Goal: Task Accomplishment & Management: Manage account settings

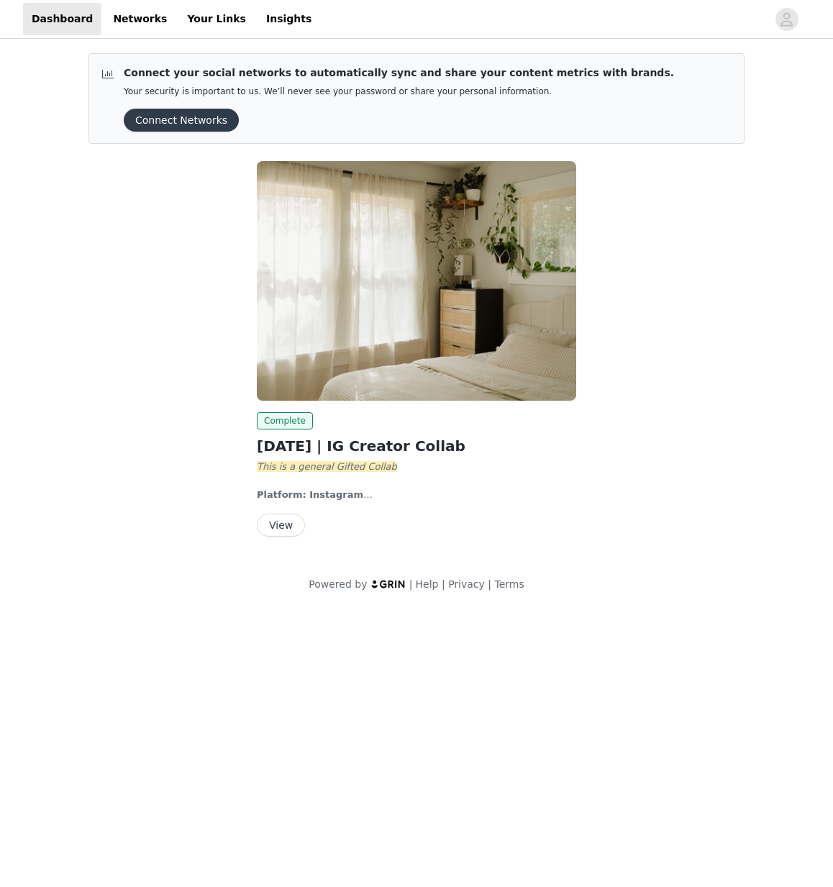
click at [289, 525] on button "View" at bounding box center [281, 525] width 48 height 23
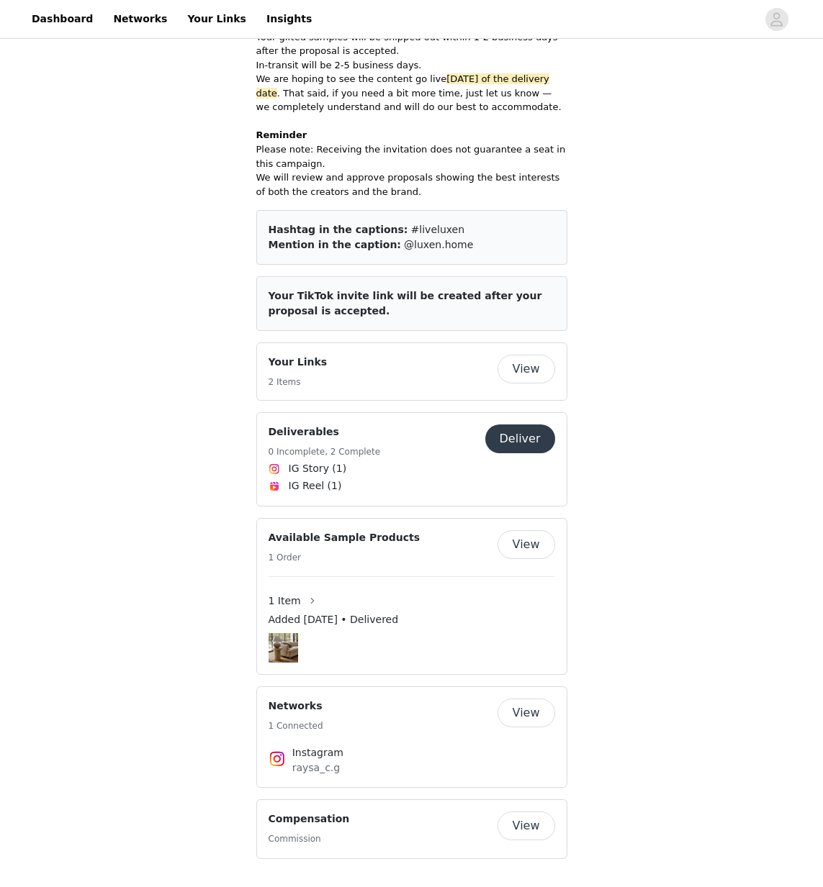
scroll to position [605, 0]
click at [289, 649] on img at bounding box center [283, 648] width 30 height 30
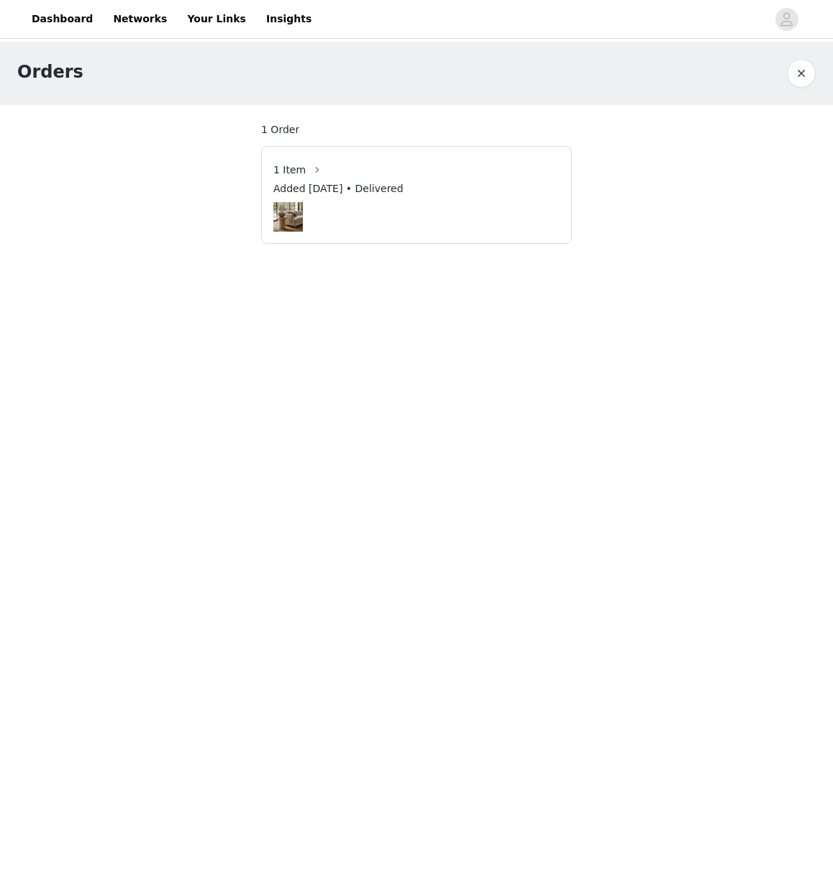
click at [803, 77] on button "button" at bounding box center [801, 73] width 29 height 29
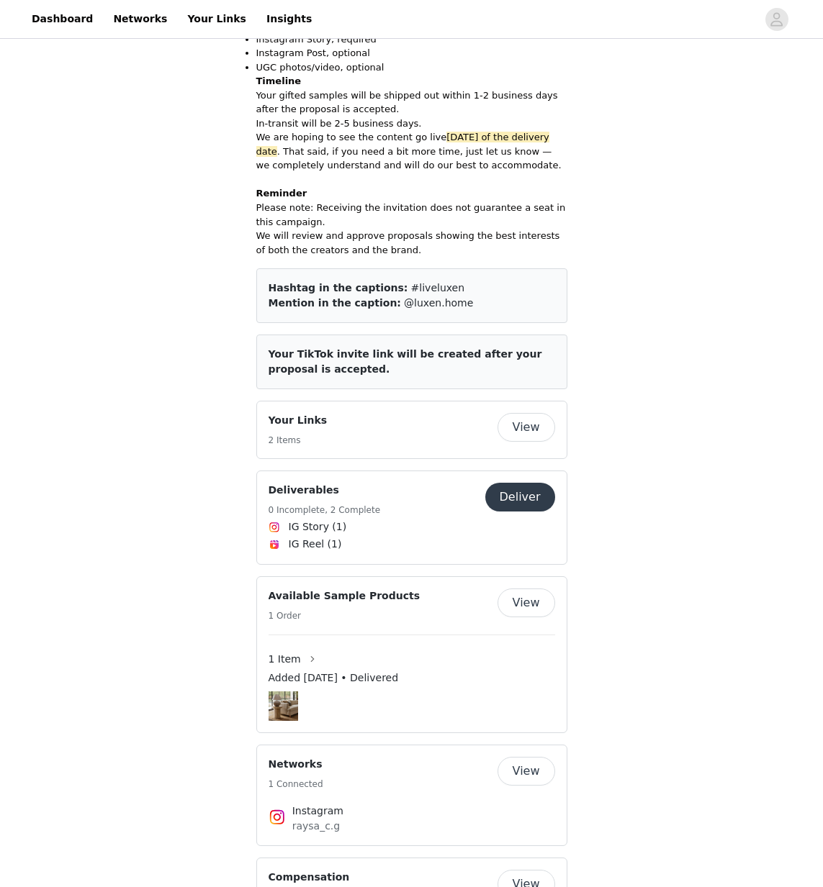
scroll to position [605, 0]
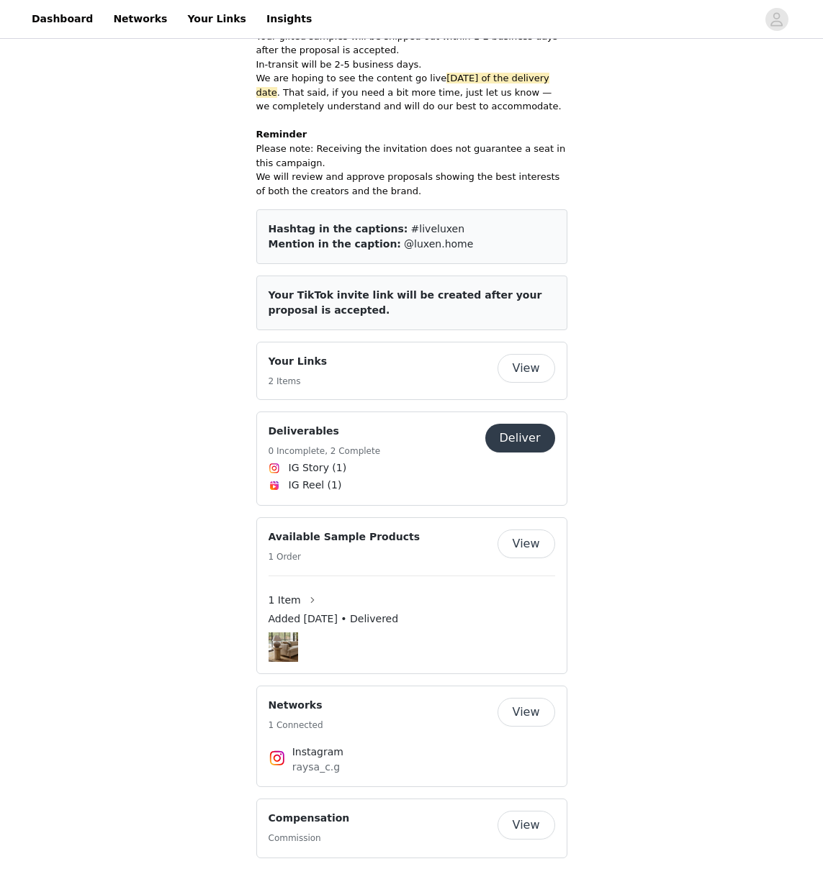
drag, startPoint x: 332, startPoint y: 766, endPoint x: 294, endPoint y: 768, distance: 38.2
click at [294, 768] on p "raysa_c.g" at bounding box center [411, 767] width 239 height 15
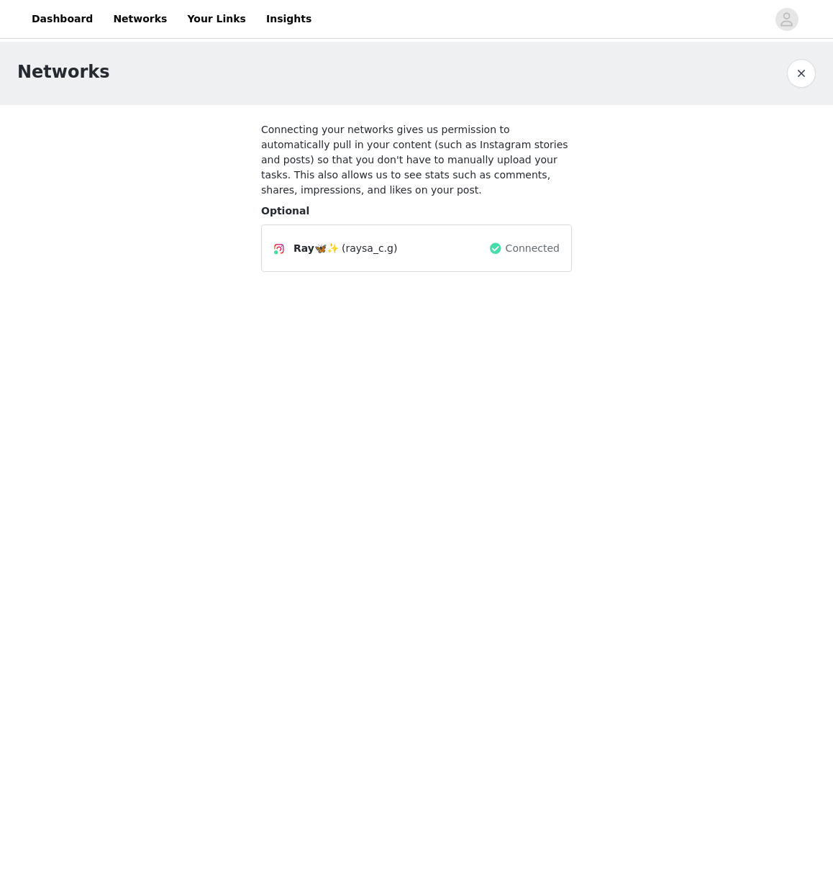
click at [279, 249] on icon at bounding box center [276, 253] width 9 height 9
click at [330, 241] on span "Ray🦋✨" at bounding box center [316, 248] width 45 height 15
click at [807, 73] on button "button" at bounding box center [801, 73] width 29 height 29
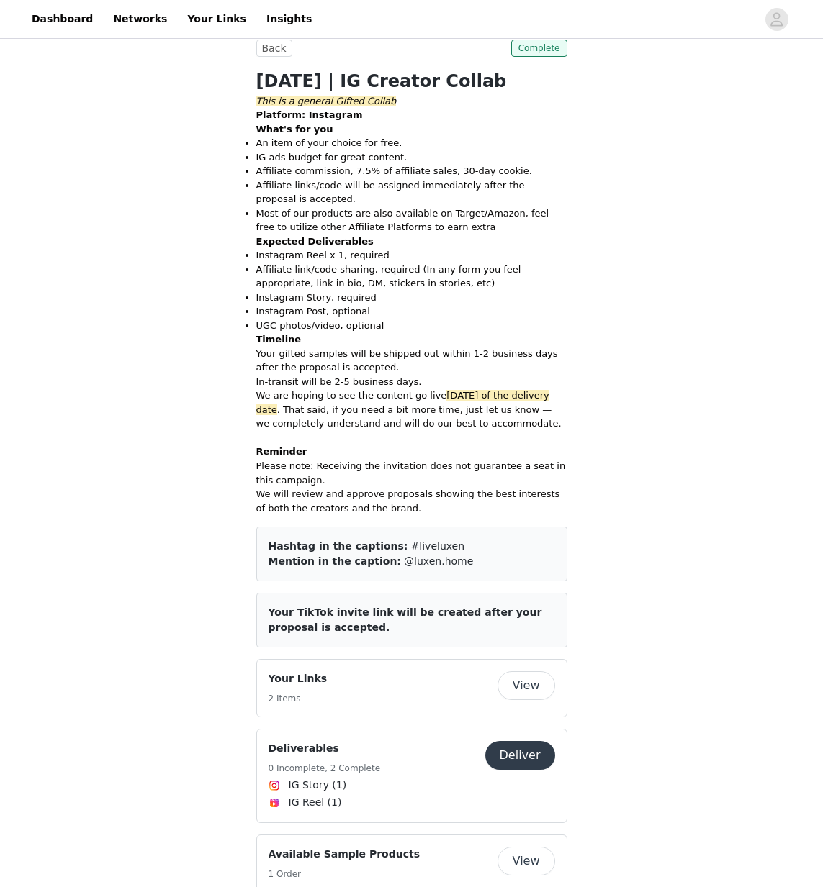
scroll to position [605, 0]
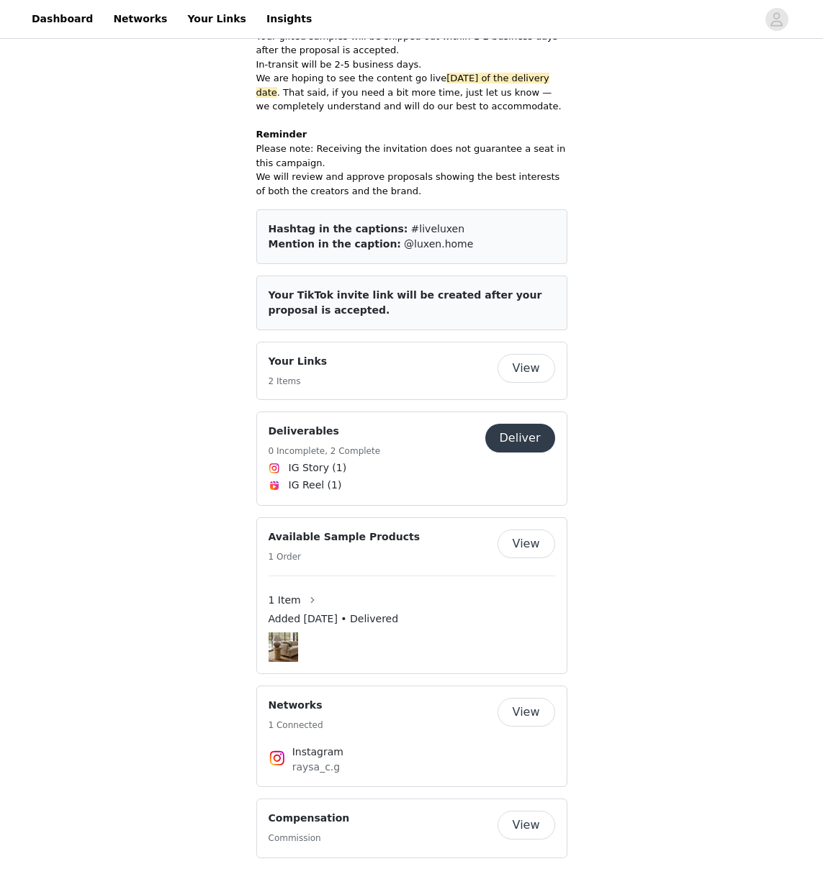
copy p "raysa_c.g"
drag, startPoint x: 340, startPoint y: 767, endPoint x: 291, endPoint y: 770, distance: 49.0
click at [292, 770] on p "raysa_c.g" at bounding box center [411, 767] width 239 height 15
